Goal: Task Accomplishment & Management: Manage account settings

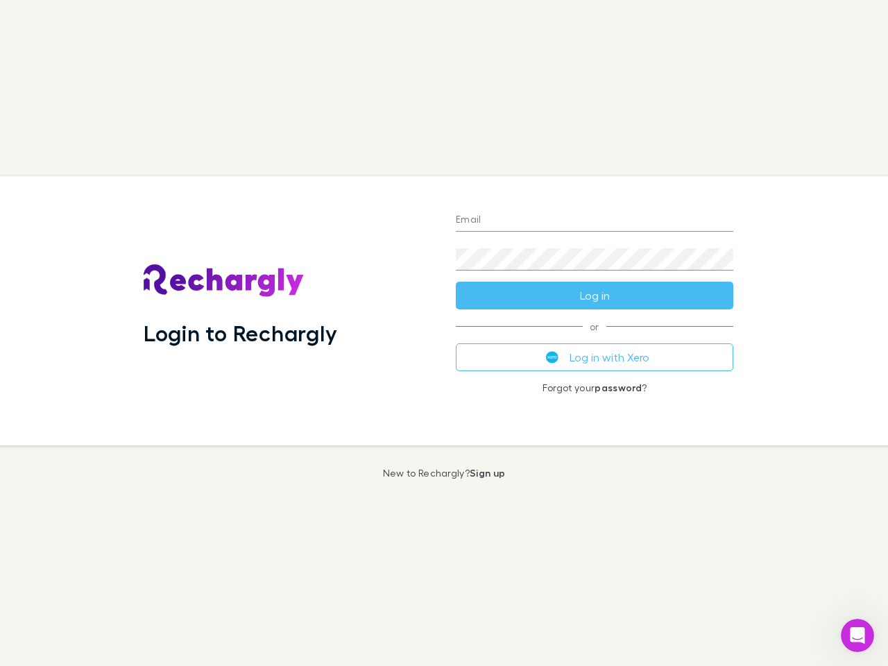
click at [444, 333] on div "Login to Rechargly" at bounding box center [289, 310] width 312 height 269
click at [595, 221] on input "Email" at bounding box center [595, 221] width 278 height 22
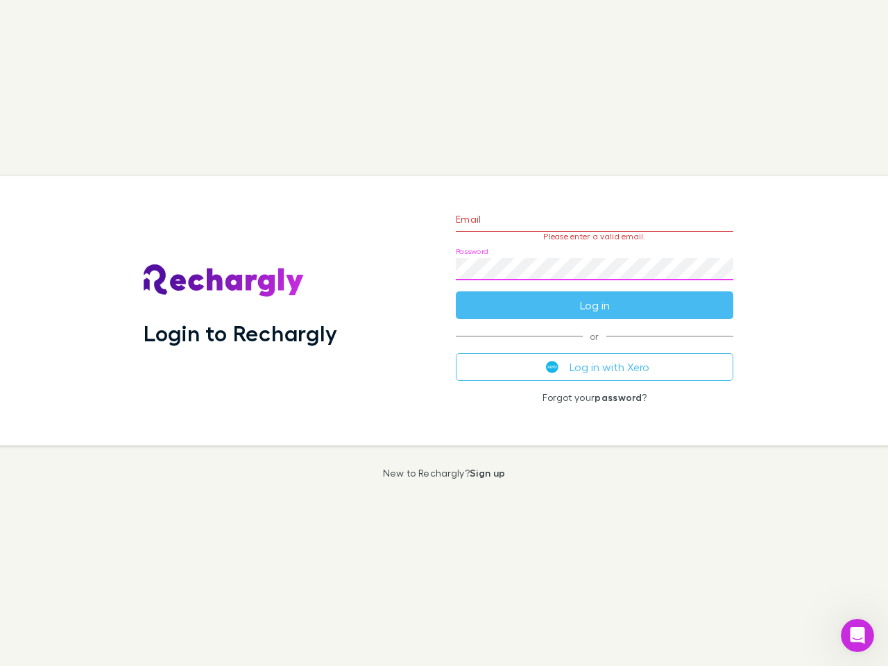
click at [595, 296] on form "Email Please enter a valid email. Password Log in" at bounding box center [595, 258] width 278 height 121
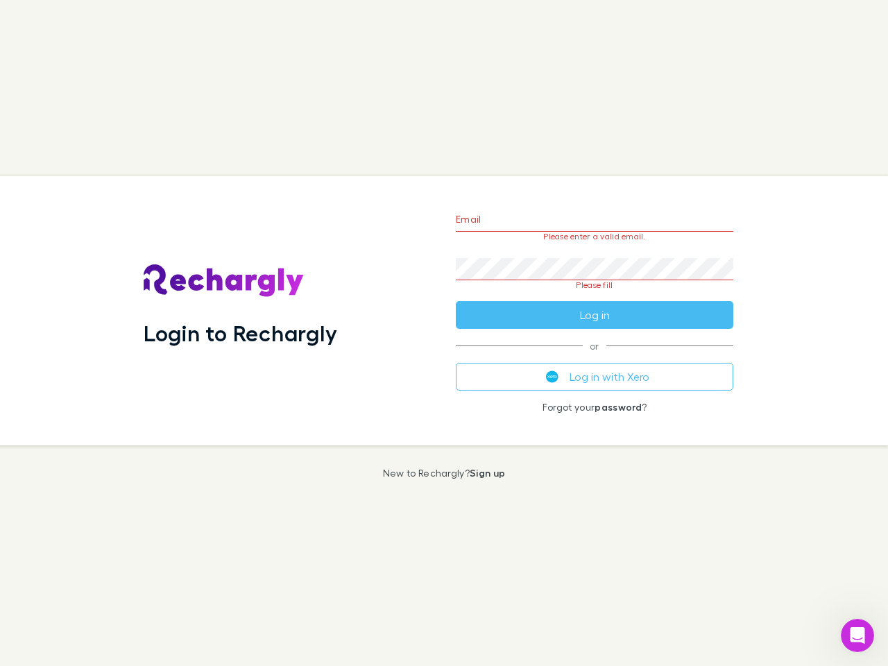
click at [595, 357] on div "Email Please enter a valid email. Password Please fill Log in or Log in with Xe…" at bounding box center [595, 310] width 300 height 269
click at [858, 636] on icon "Open Intercom Messenger" at bounding box center [858, 636] width 23 height 23
